Goal: Information Seeking & Learning: Learn about a topic

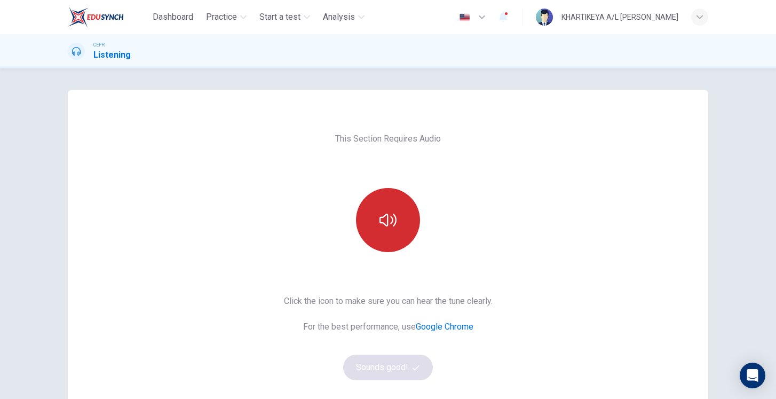
click at [393, 202] on button "button" at bounding box center [388, 220] width 64 height 64
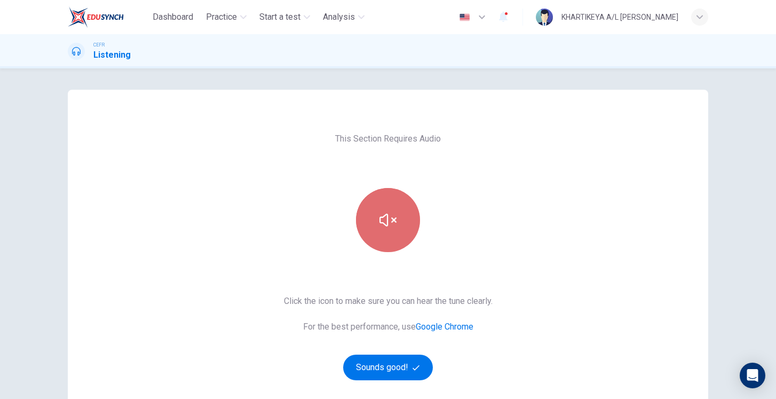
click at [368, 218] on button "button" at bounding box center [388, 220] width 64 height 64
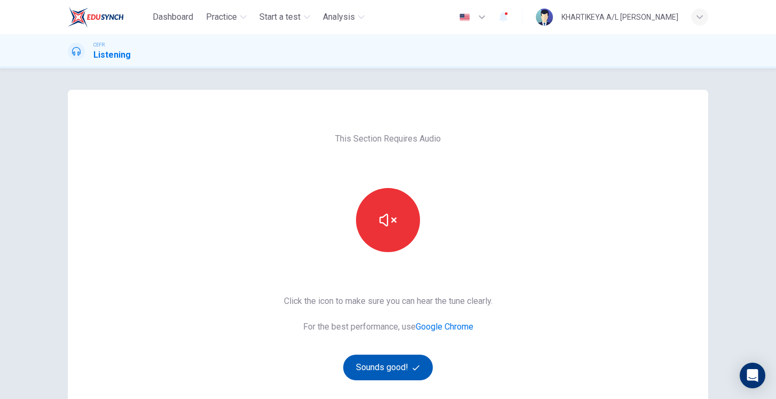
scroll to position [83, 0]
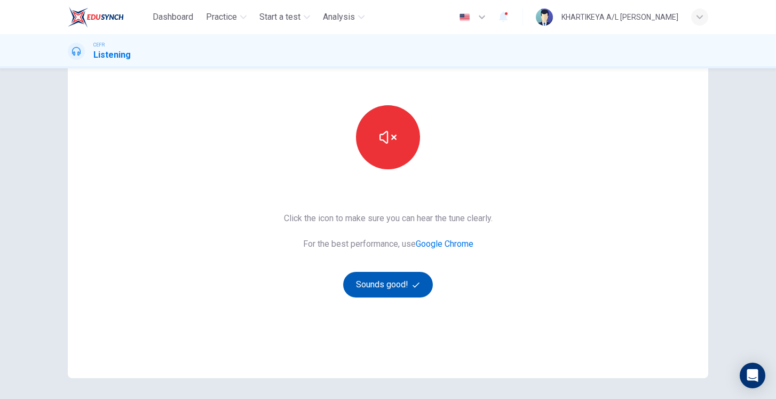
click at [379, 282] on button "Sounds good!" at bounding box center [388, 285] width 90 height 26
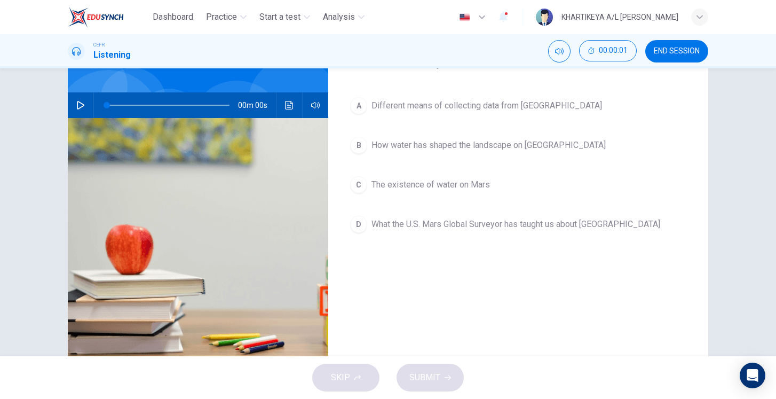
scroll to position [0, 0]
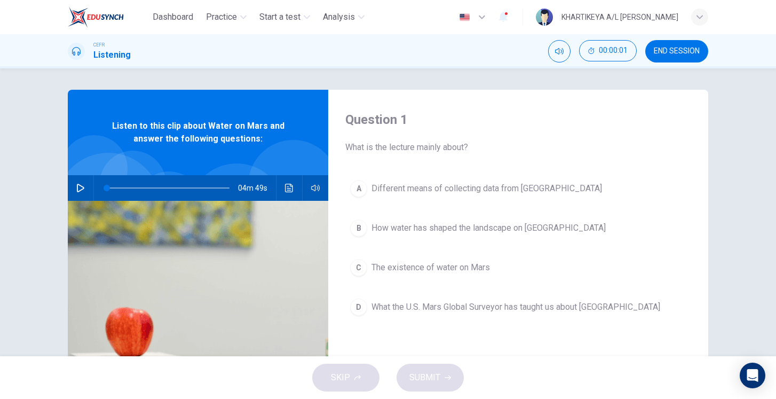
click at [78, 187] on icon "button" at bounding box center [80, 188] width 9 height 9
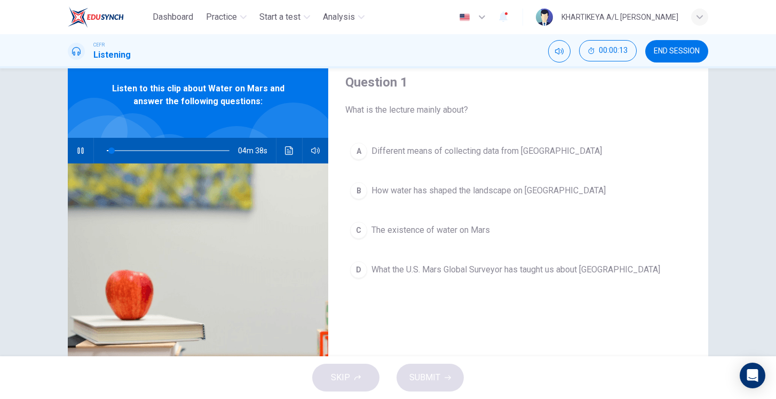
scroll to position [41, 0]
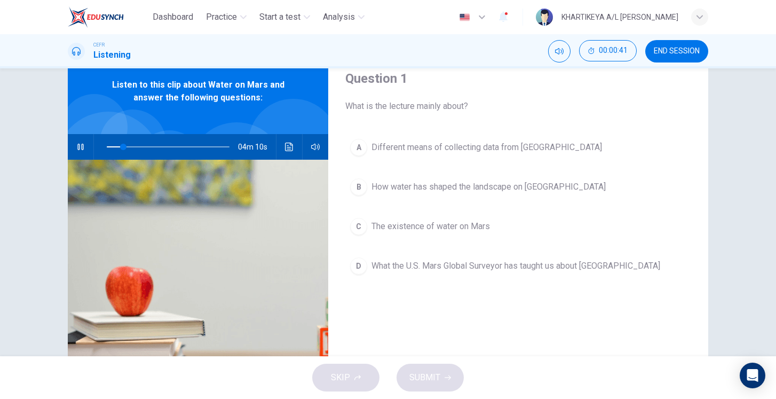
click at [455, 229] on span "The existence of water on Mars" at bounding box center [430, 226] width 118 height 13
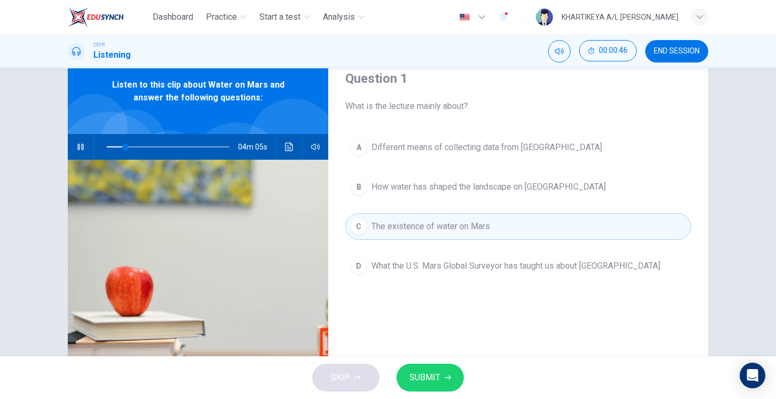
click at [428, 385] on button "SUBMIT" at bounding box center [429, 377] width 67 height 28
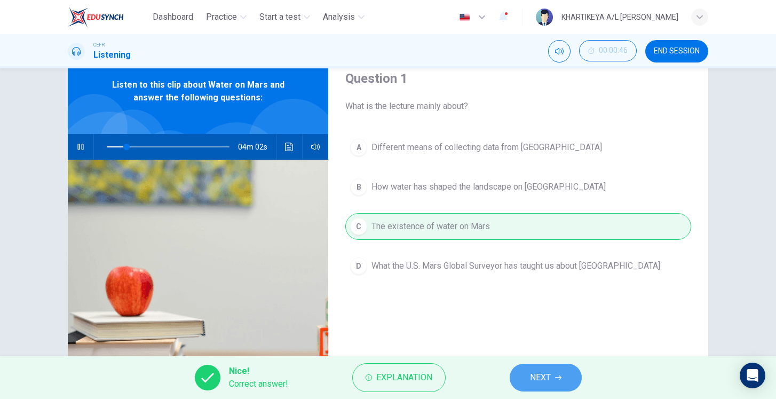
click at [545, 379] on span "NEXT" at bounding box center [540, 377] width 21 height 15
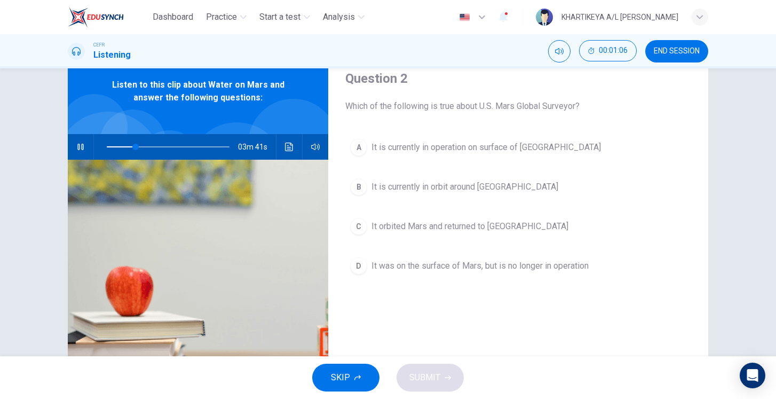
click at [82, 146] on icon "button" at bounding box center [80, 146] width 9 height 9
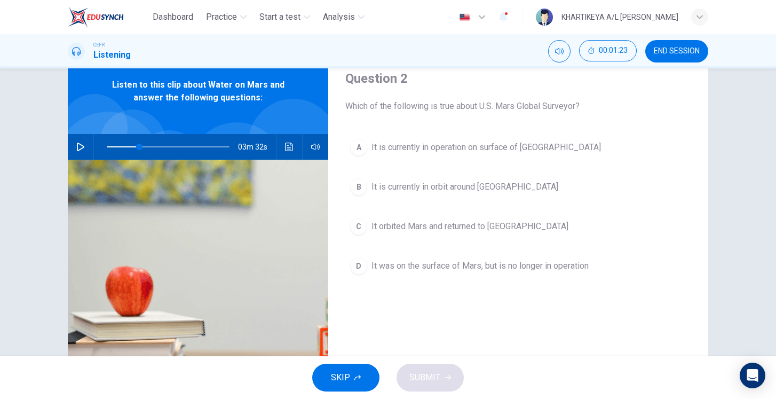
click at [78, 147] on icon "button" at bounding box center [80, 146] width 9 height 9
click at [78, 147] on icon "button" at bounding box center [80, 147] width 6 height 6
click at [78, 147] on icon "button" at bounding box center [80, 146] width 9 height 9
click at [78, 147] on icon "button" at bounding box center [80, 147] width 6 height 6
click at [78, 147] on icon "button" at bounding box center [80, 146] width 9 height 9
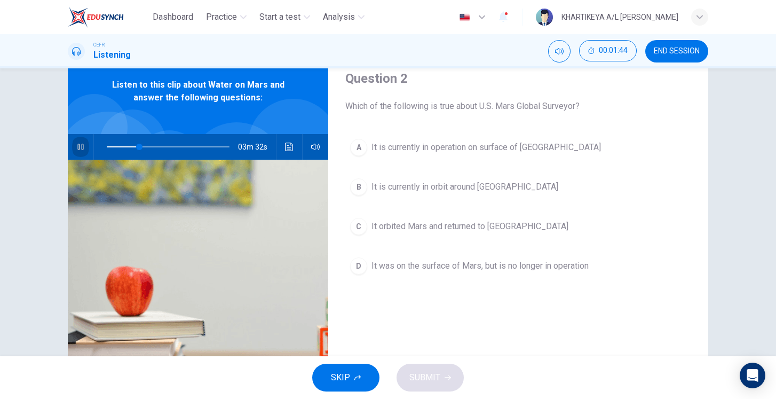
click at [85, 148] on button "button" at bounding box center [80, 147] width 17 height 26
click at [79, 146] on icon "button" at bounding box center [80, 146] width 9 height 9
click at [79, 146] on icon "button" at bounding box center [80, 147] width 6 height 6
click at [79, 146] on icon "button" at bounding box center [80, 146] width 9 height 9
type input "29"
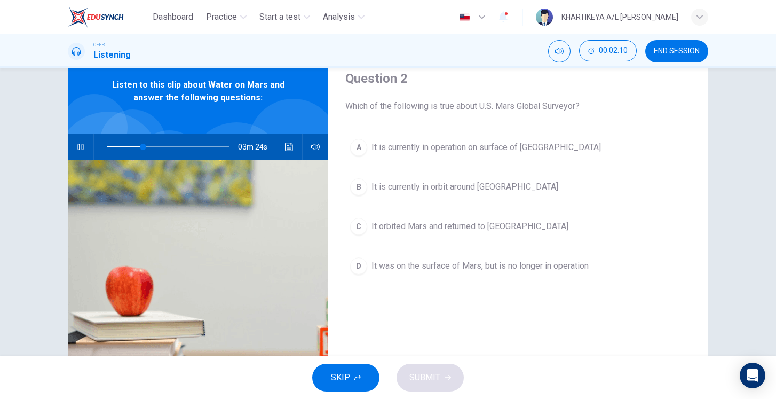
click at [72, 134] on button "button" at bounding box center [80, 147] width 17 height 26
click at [79, 146] on icon "button" at bounding box center [80, 146] width 9 height 9
click at [81, 149] on icon "button" at bounding box center [80, 146] width 9 height 9
click at [90, 145] on div "03m 24s" at bounding box center [198, 147] width 260 height 26
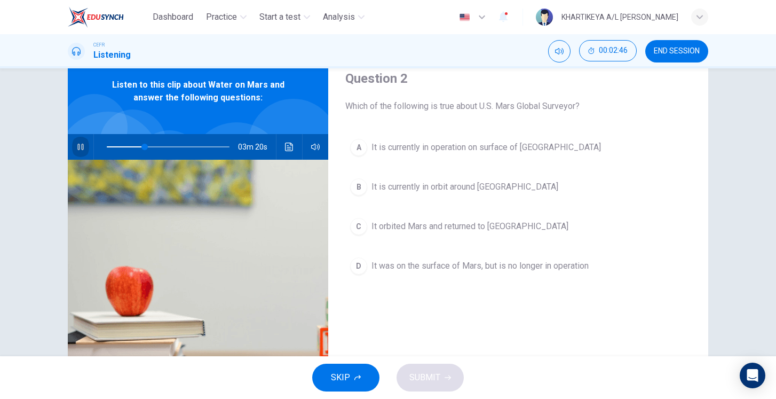
click at [82, 147] on icon "button" at bounding box center [80, 146] width 9 height 9
click at [82, 147] on icon "button" at bounding box center [80, 146] width 7 height 9
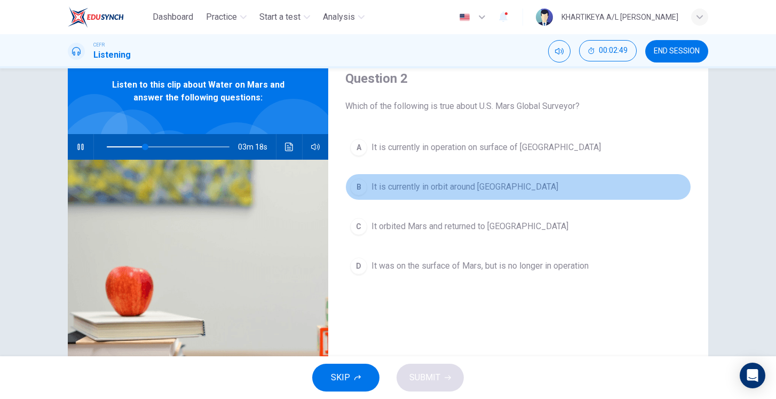
click at [472, 185] on span "It is currently in orbit around [GEOGRAPHIC_DATA]" at bounding box center [464, 186] width 187 height 13
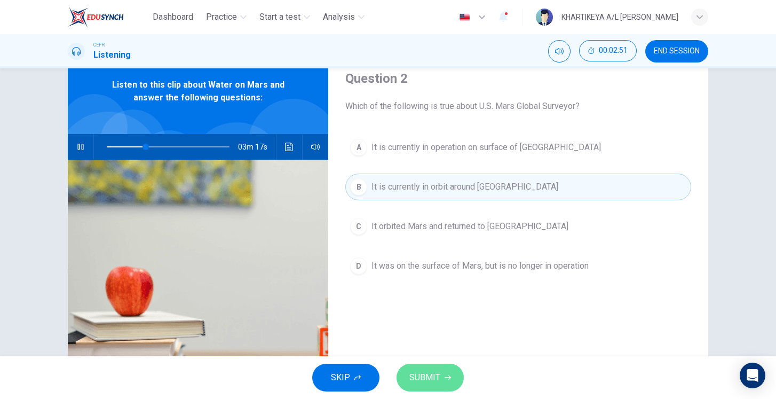
click at [433, 375] on span "SUBMIT" at bounding box center [424, 377] width 31 height 15
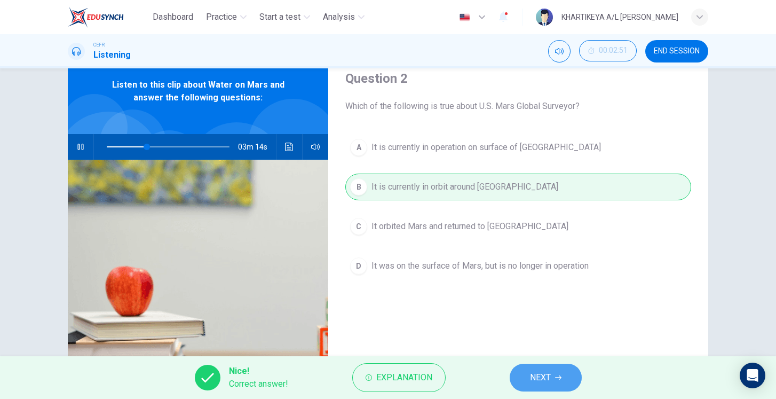
click at [557, 384] on button "NEXT" at bounding box center [546, 377] width 72 height 28
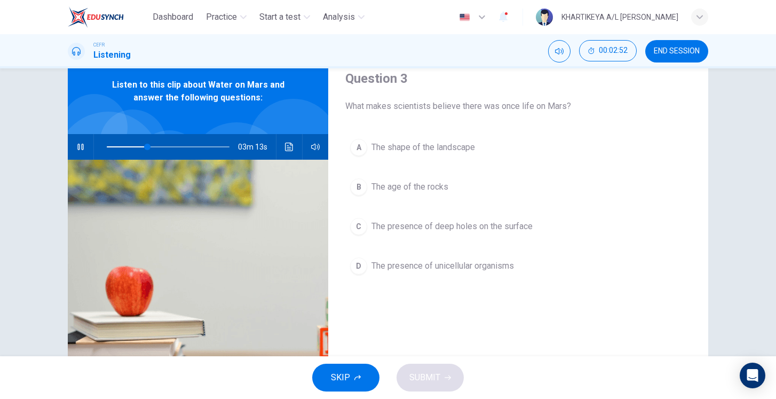
click at [70, 143] on div "03m 13s" at bounding box center [198, 147] width 260 height 26
click at [78, 145] on icon "button" at bounding box center [80, 146] width 9 height 9
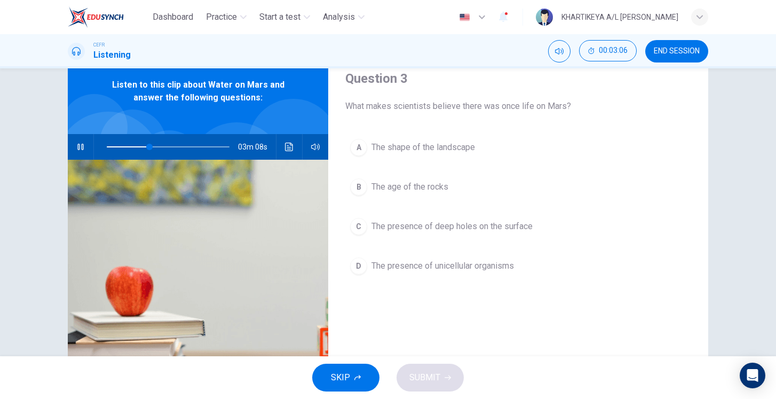
click at [391, 230] on span "The presence of deep holes on the surface" at bounding box center [451, 226] width 161 height 13
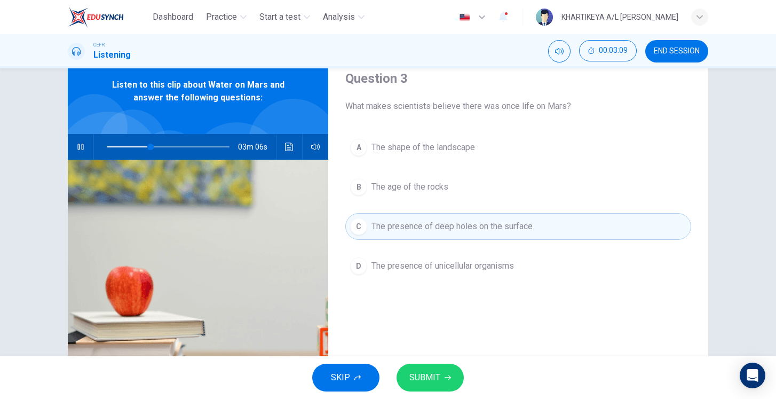
click at [423, 379] on span "SUBMIT" at bounding box center [424, 377] width 31 height 15
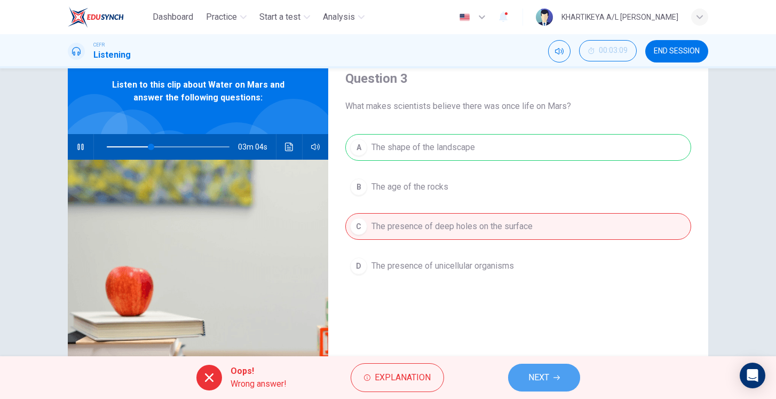
click at [550, 374] on button "NEXT" at bounding box center [544, 377] width 72 height 28
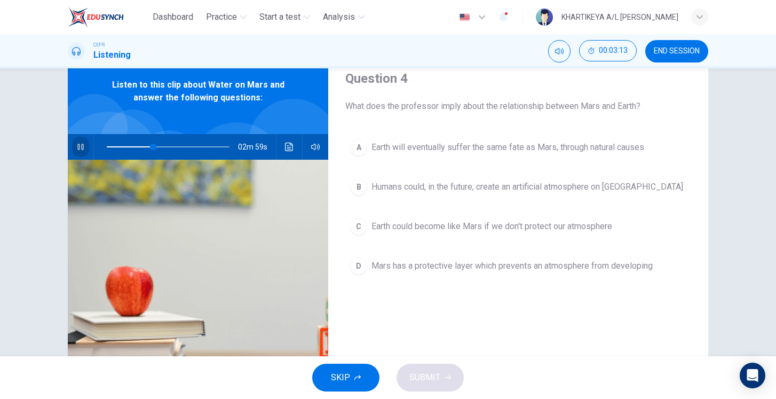
click at [86, 149] on button "button" at bounding box center [80, 147] width 17 height 26
type input "38"
click at [672, 47] on span "END SESSION" at bounding box center [677, 51] width 46 height 9
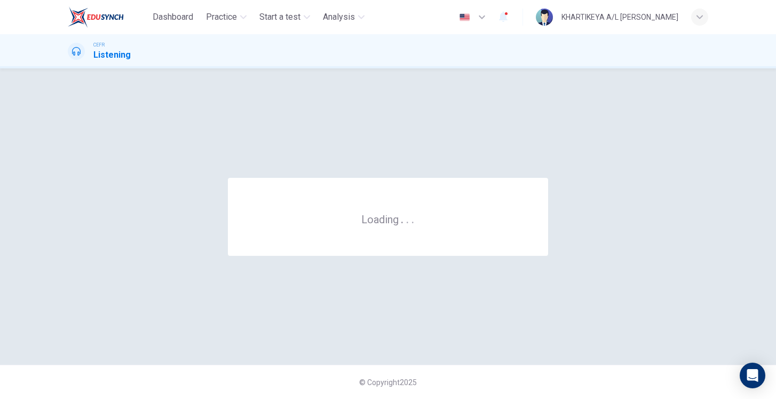
scroll to position [0, 0]
